Goal: Navigation & Orientation: Find specific page/section

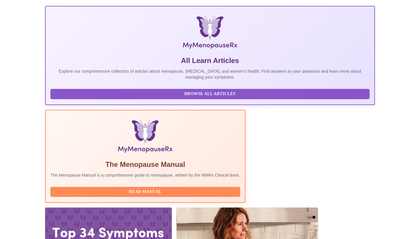
scroll to position [114, 0]
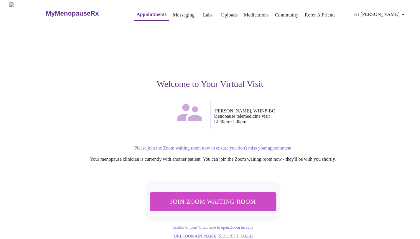
click at [185, 199] on span "Join Zoom Waiting Room" at bounding box center [212, 201] width 111 height 11
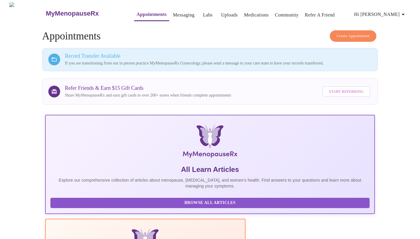
click at [203, 13] on link "Labs" at bounding box center [208, 15] width 10 height 8
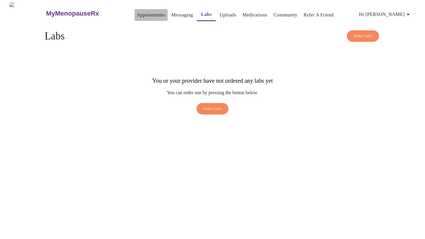
click at [137, 11] on link "Appointments" at bounding box center [151, 15] width 28 height 8
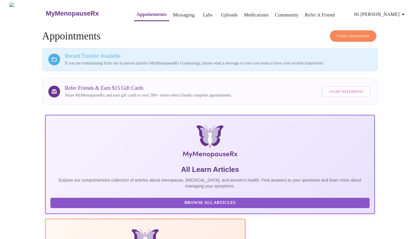
click at [203, 14] on link "Labs" at bounding box center [208, 15] width 10 height 8
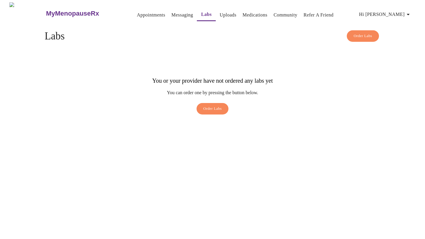
click at [137, 12] on link "Appointments" at bounding box center [151, 15] width 28 height 8
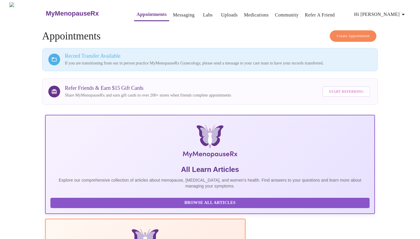
click at [203, 13] on link "Labs" at bounding box center [208, 15] width 10 height 8
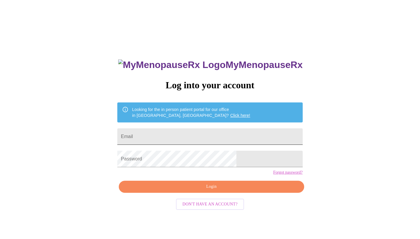
click at [183, 137] on input "Email" at bounding box center [209, 137] width 185 height 17
click at [183, 134] on input "Email" at bounding box center [209, 137] width 185 height 17
type input "[EMAIL_ADDRESS][DOMAIN_NAME]"
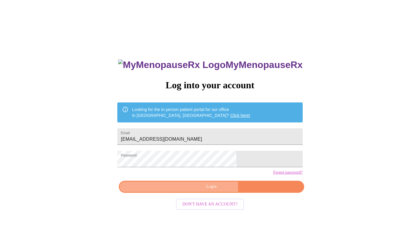
click at [188, 191] on span "Login" at bounding box center [212, 186] width 172 height 7
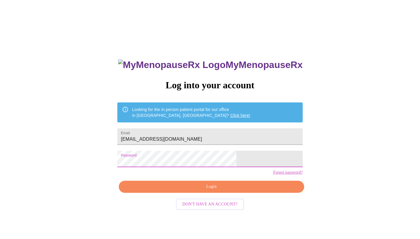
click at [203, 191] on span "Login" at bounding box center [212, 186] width 172 height 7
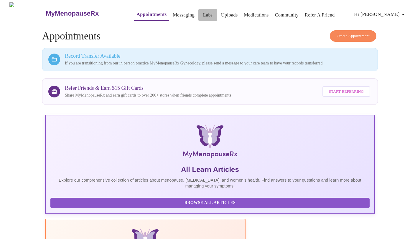
click at [203, 15] on link "Labs" at bounding box center [208, 15] width 10 height 8
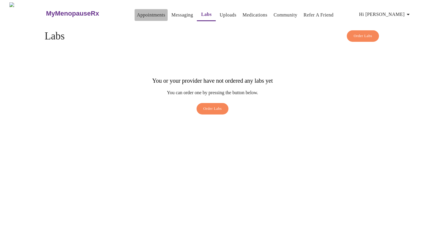
click at [145, 15] on link "Appointments" at bounding box center [151, 15] width 28 height 8
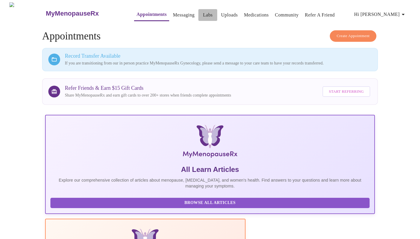
click at [203, 14] on link "Labs" at bounding box center [208, 15] width 10 height 8
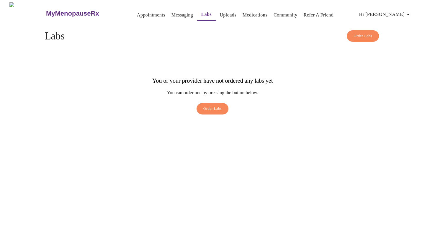
click at [137, 12] on link "Appointments" at bounding box center [151, 15] width 28 height 8
